Goal: Navigation & Orientation: Find specific page/section

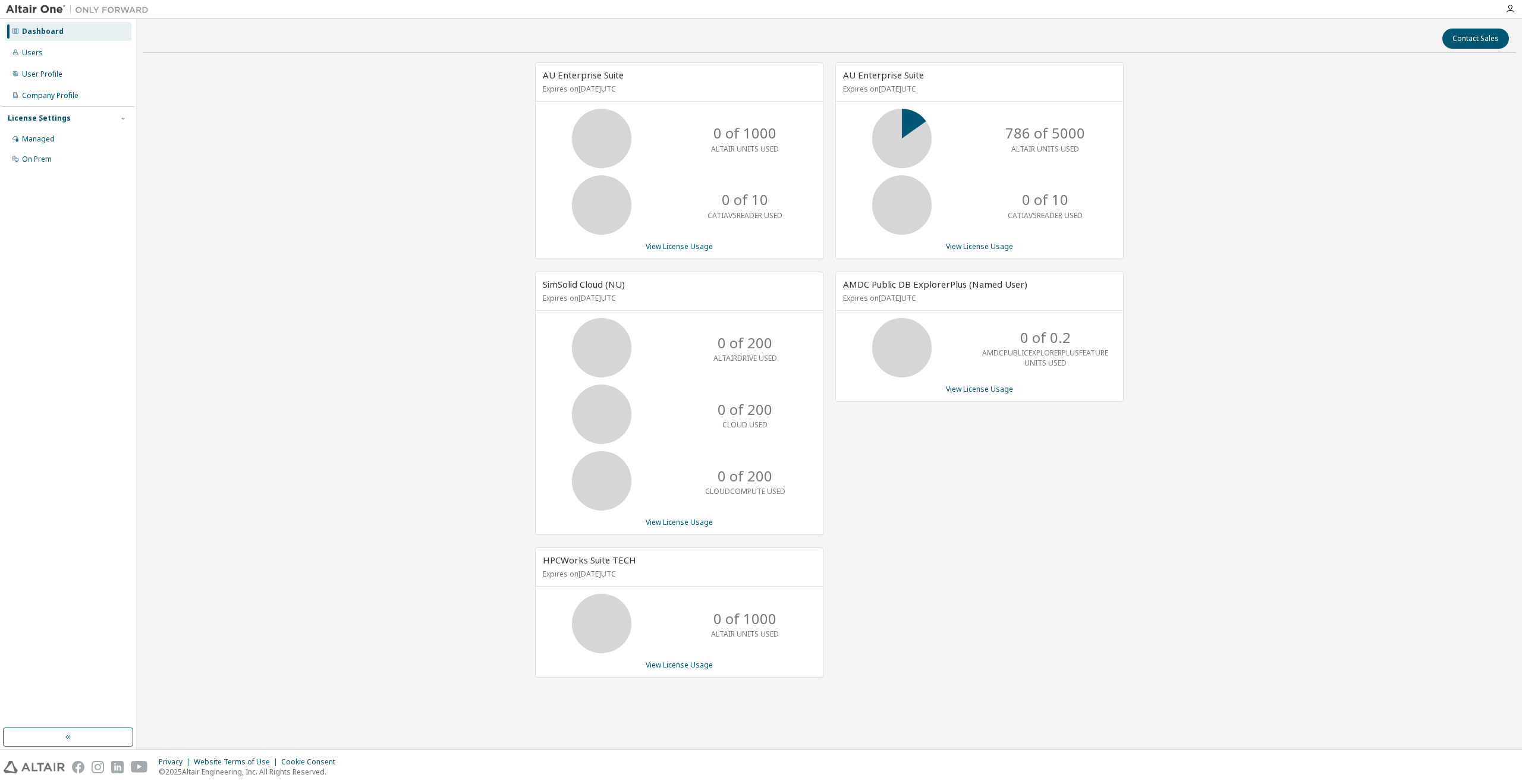
click at [1516, 6] on div at bounding box center [1511, 9] width 24 height 9
click at [1513, 10] on icon "button" at bounding box center [1510, 9] width 9 height 9
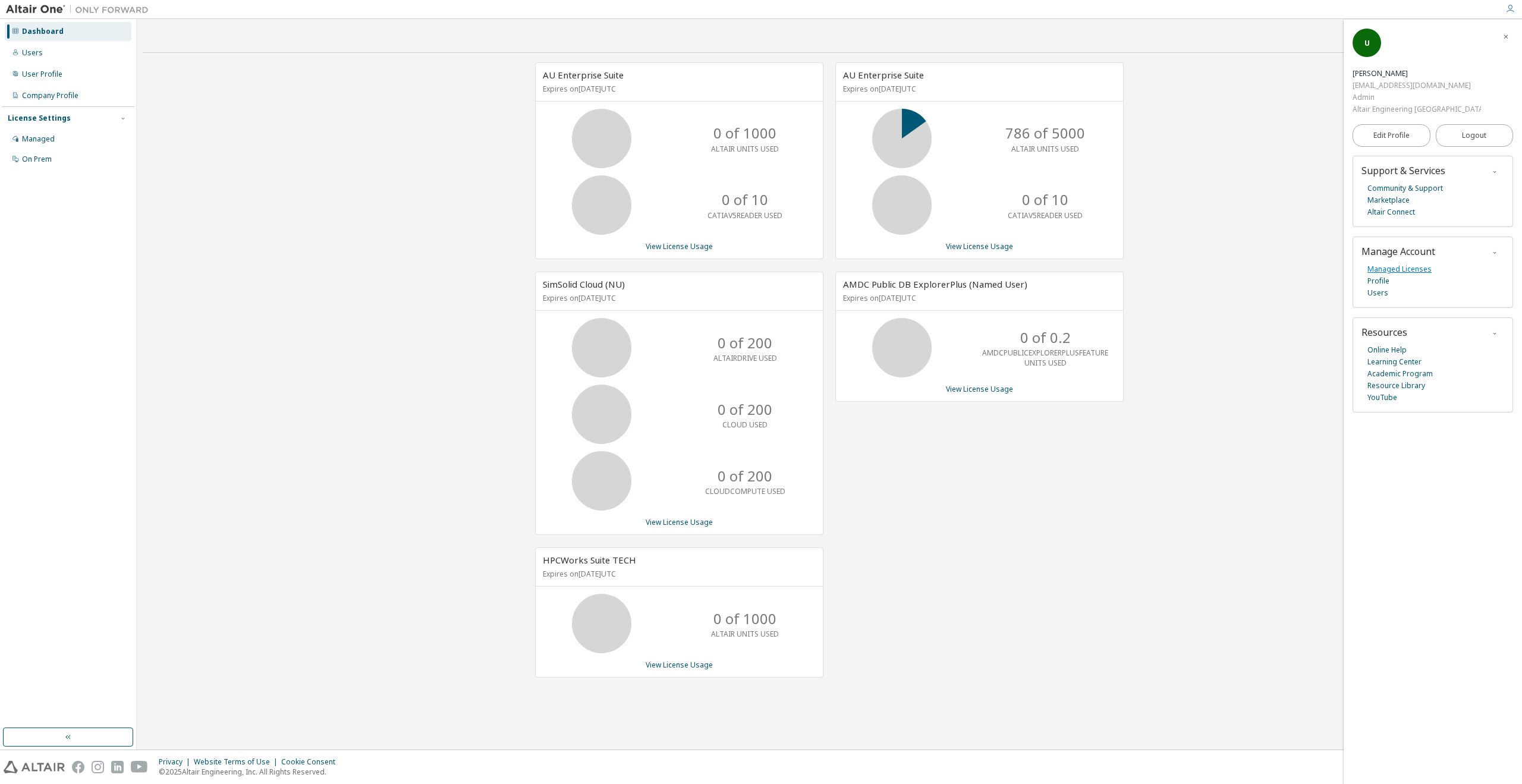
click at [1386, 263] on link "Managed Licenses" at bounding box center [1399, 269] width 64 height 12
click at [48, 7] on img at bounding box center [79, 9] width 148 height 12
click at [62, 16] on div at bounding box center [77, 9] width 155 height 18
click at [121, 48] on div "Users" at bounding box center [68, 53] width 126 height 19
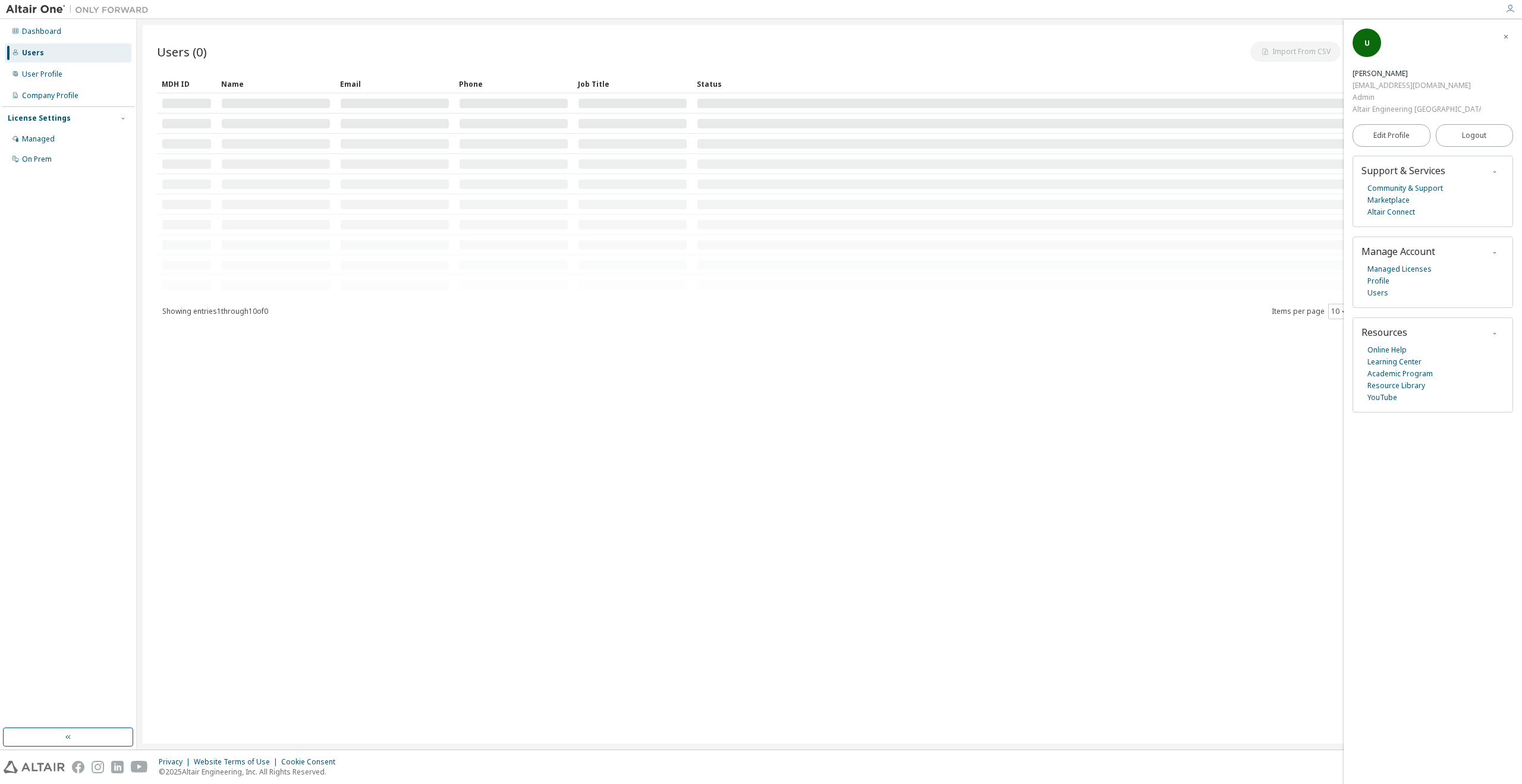
click at [195, 60] on div "Users (0) Import From CSV Export To CSV Add User" at bounding box center [829, 51] width 1345 height 25
click at [27, 4] on img at bounding box center [79, 9] width 148 height 12
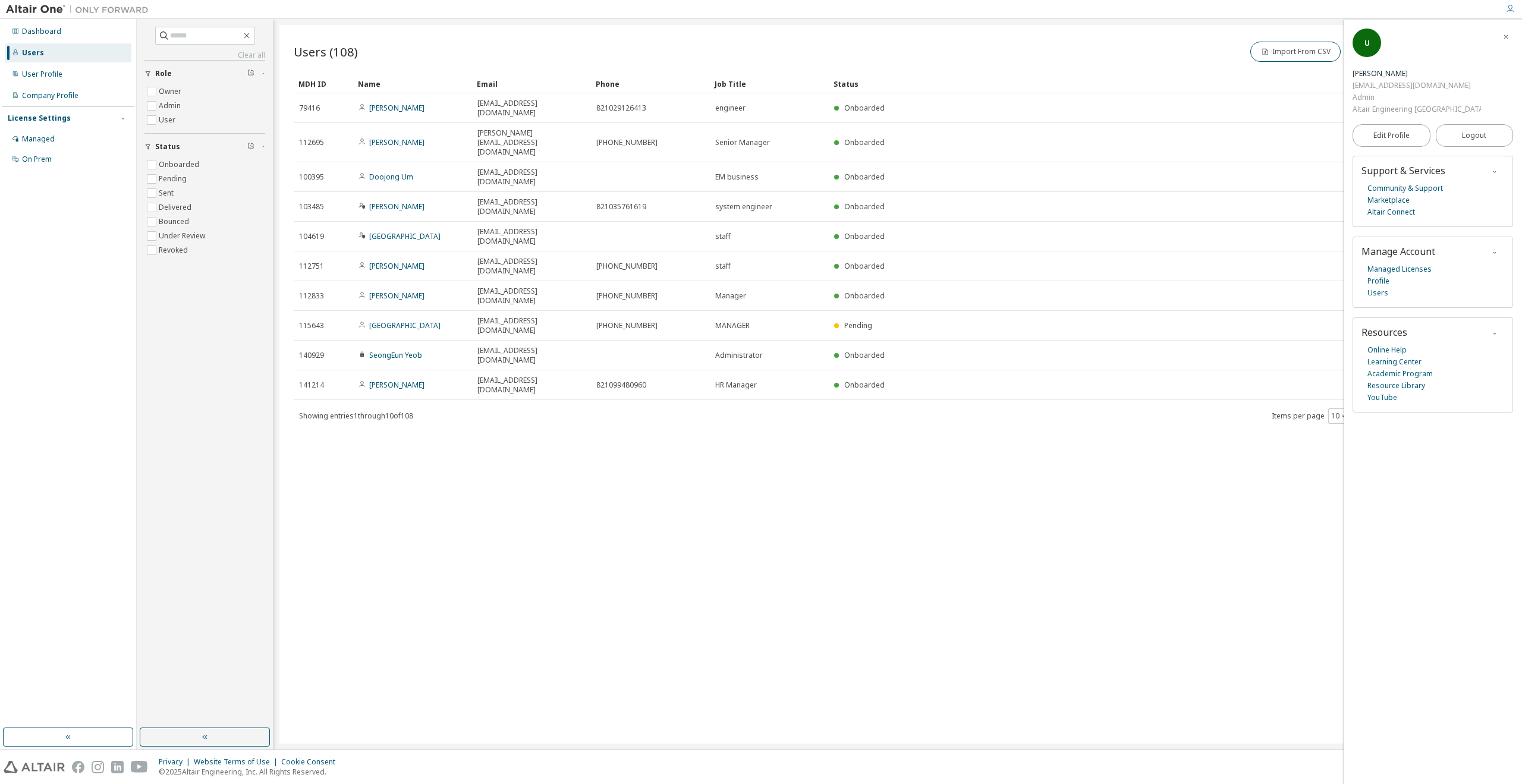
click at [30, 12] on img at bounding box center [79, 9] width 148 height 12
click at [41, 46] on div "Users" at bounding box center [68, 53] width 126 height 19
click at [49, 35] on div "Dashboard" at bounding box center [41, 31] width 39 height 9
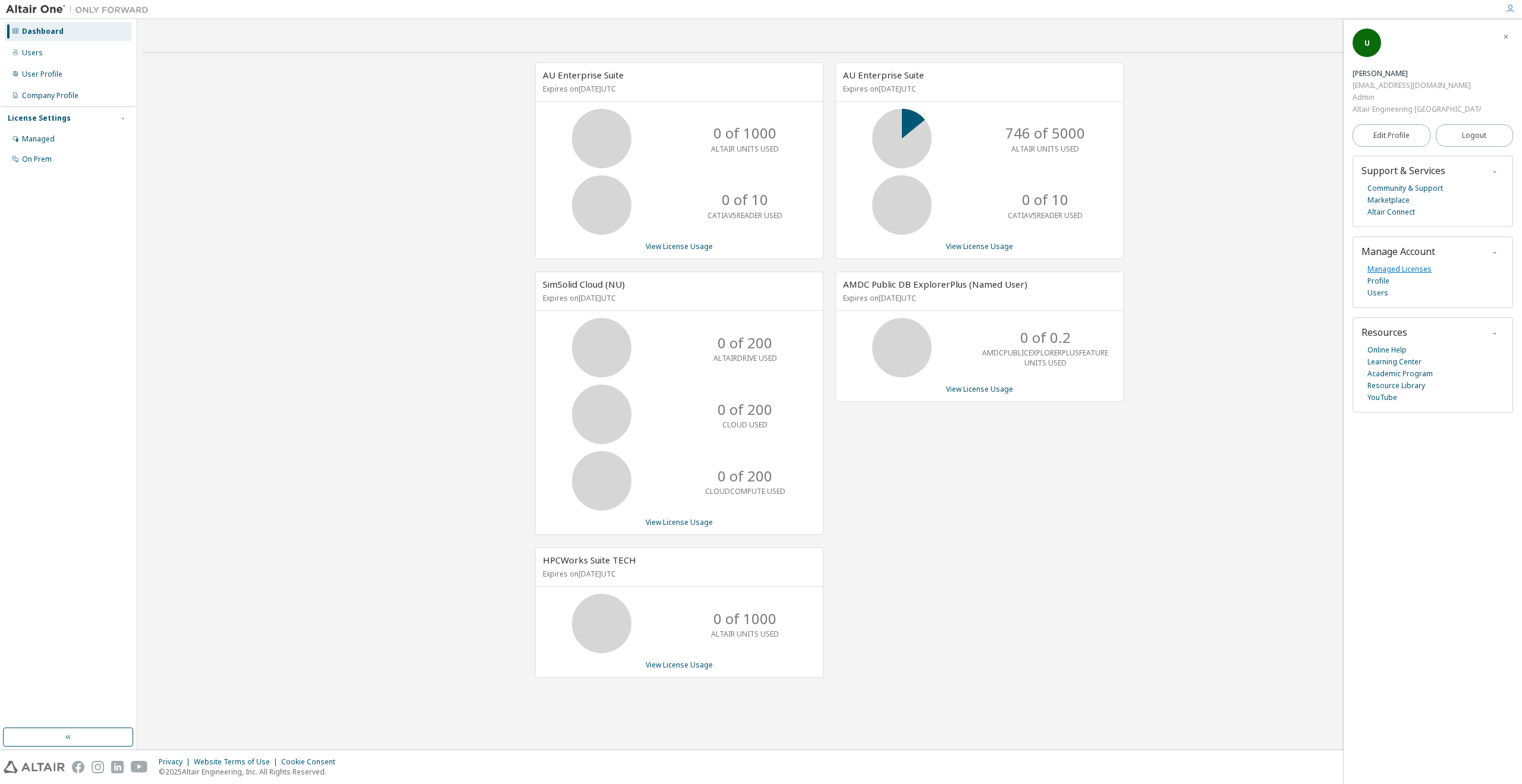
click at [1401, 263] on link "Managed Licenses" at bounding box center [1399, 269] width 64 height 12
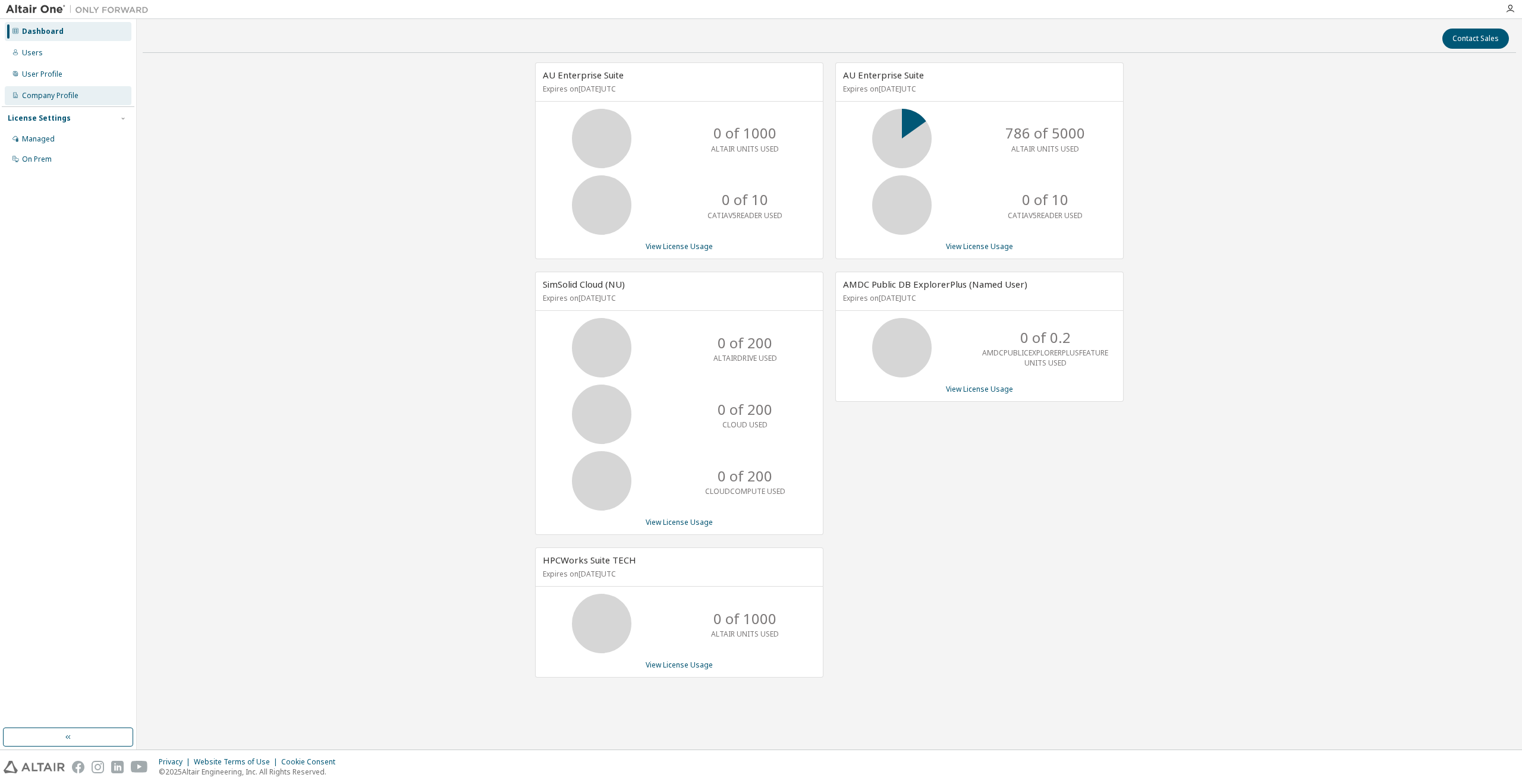
click at [86, 89] on div "Company Profile" at bounding box center [68, 96] width 126 height 19
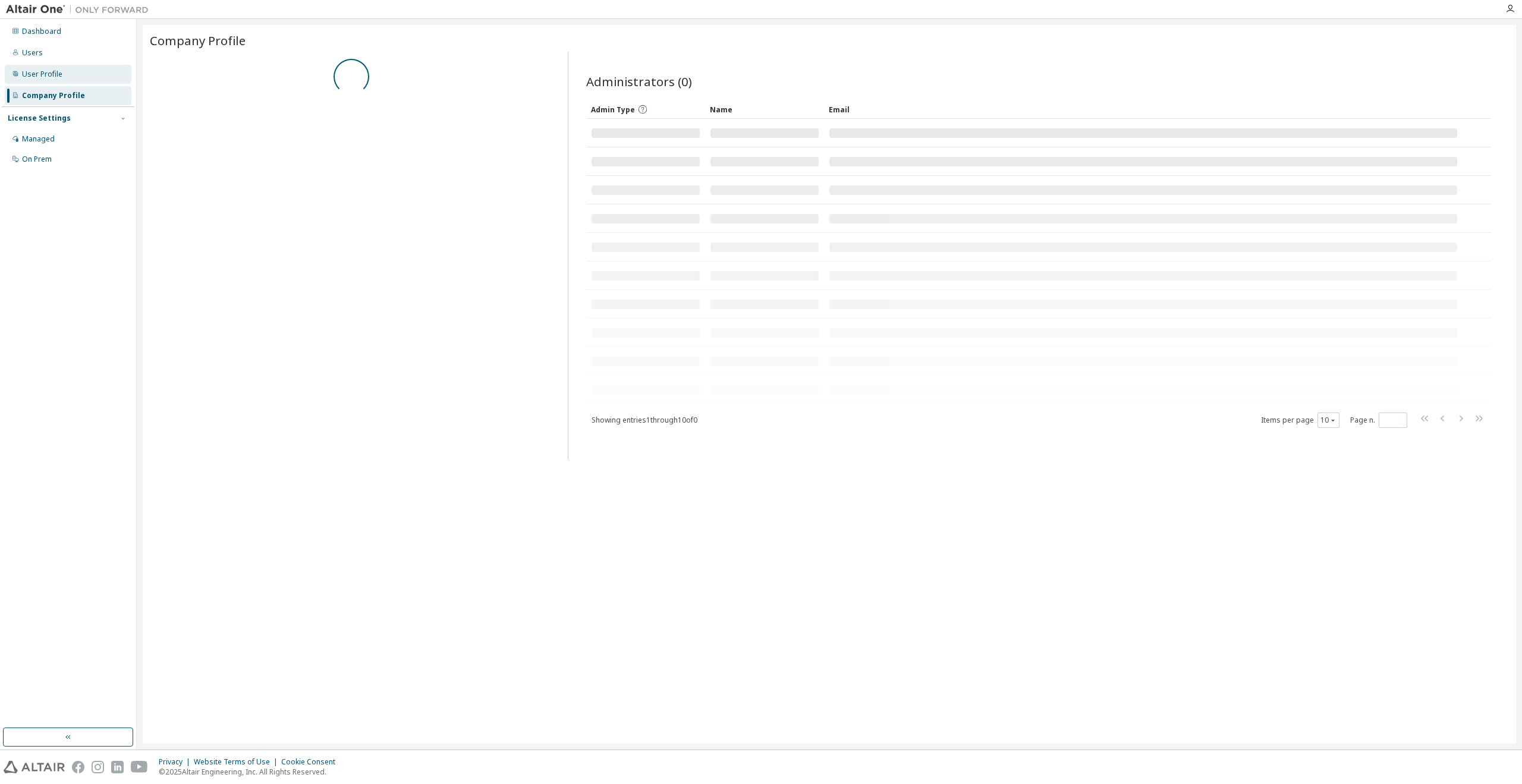
click at [72, 75] on div "User Profile" at bounding box center [68, 74] width 126 height 19
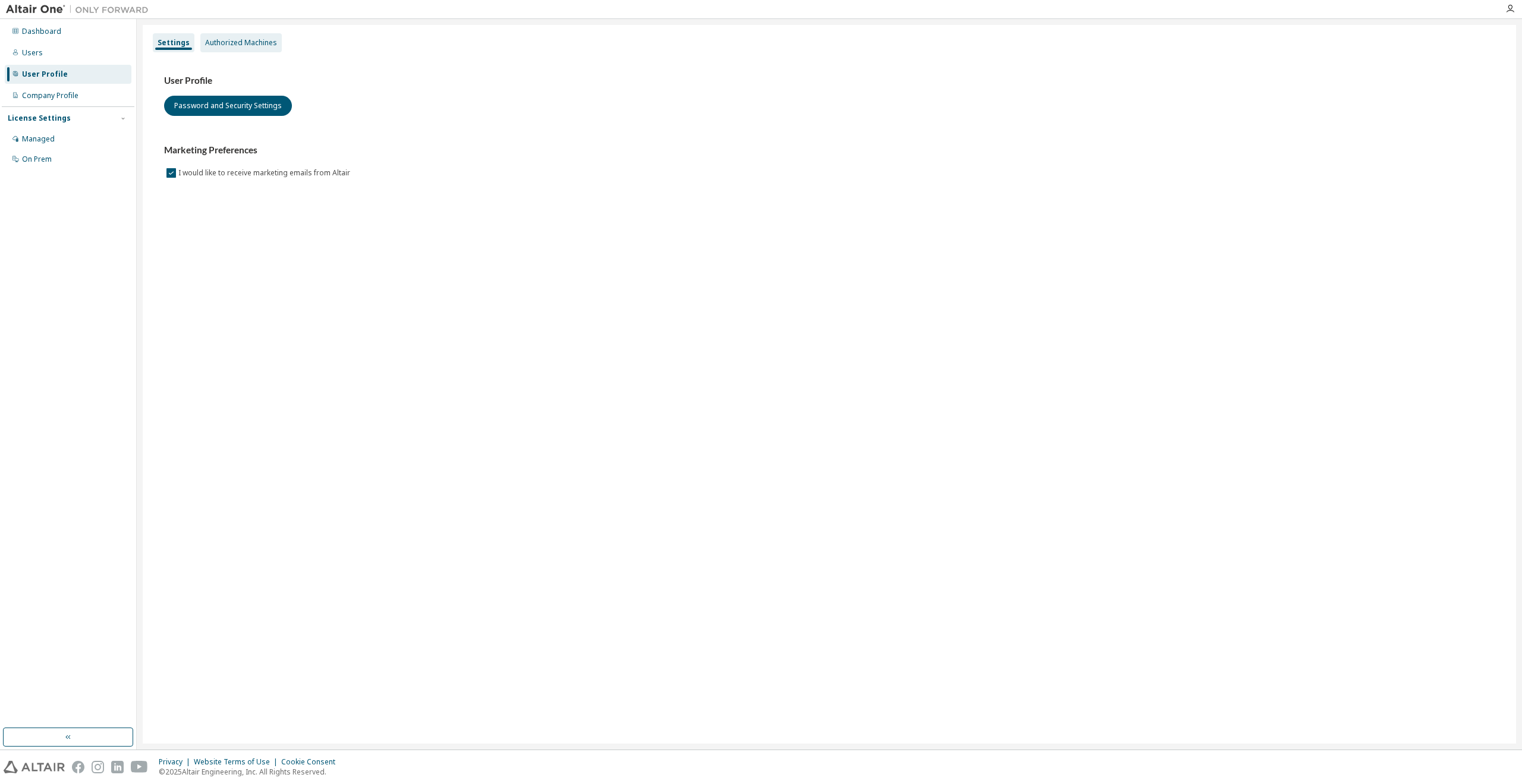
click at [228, 43] on div "Authorized Machines" at bounding box center [241, 43] width 72 height 9
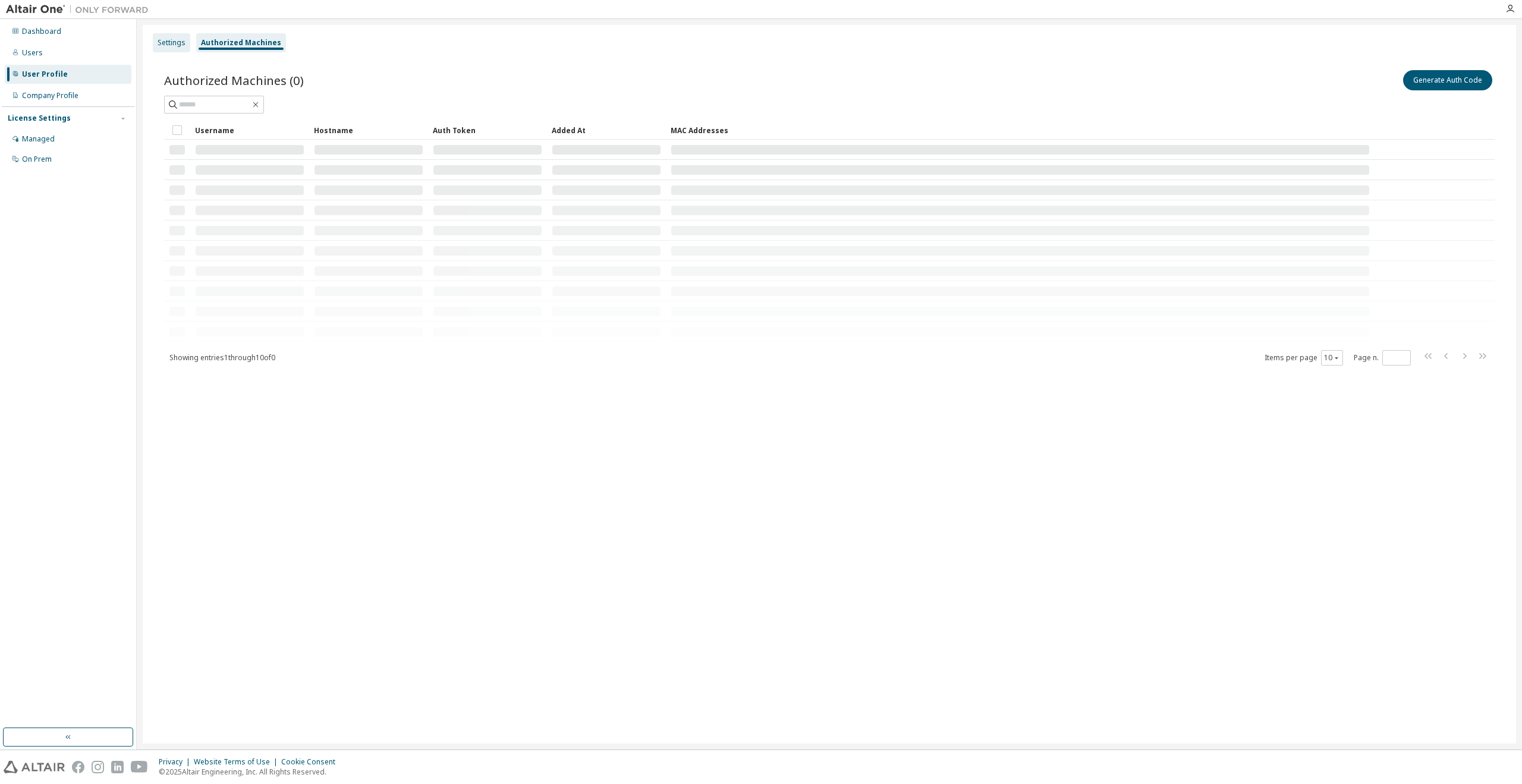
click at [176, 42] on div "Settings" at bounding box center [171, 43] width 28 height 9
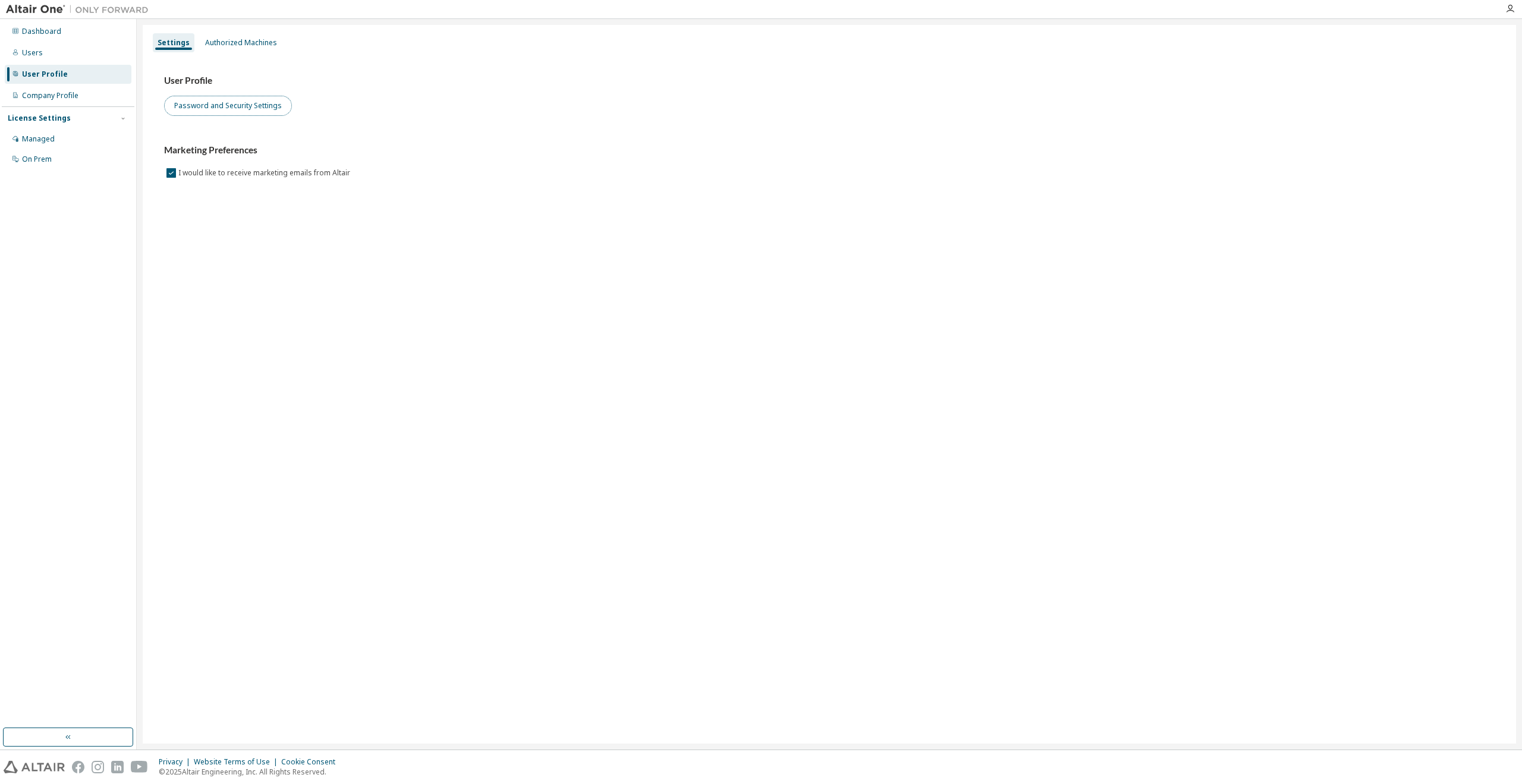
click at [198, 105] on button "Password and Security Settings" at bounding box center [228, 106] width 128 height 20
click at [92, 155] on div "On Prem" at bounding box center [68, 159] width 126 height 19
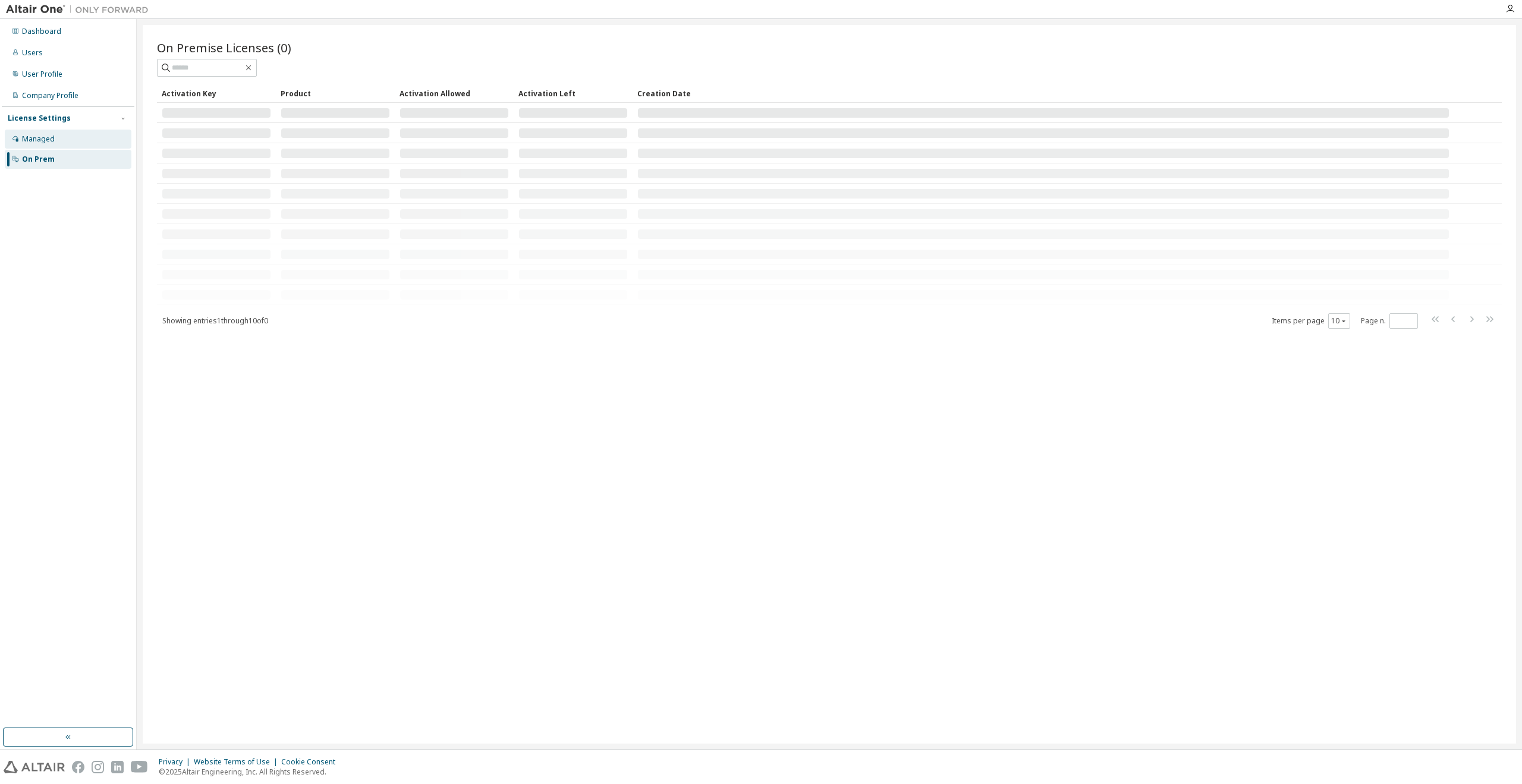
click at [87, 138] on div "Managed" at bounding box center [68, 139] width 126 height 19
